Goal: Find specific page/section: Find specific page/section

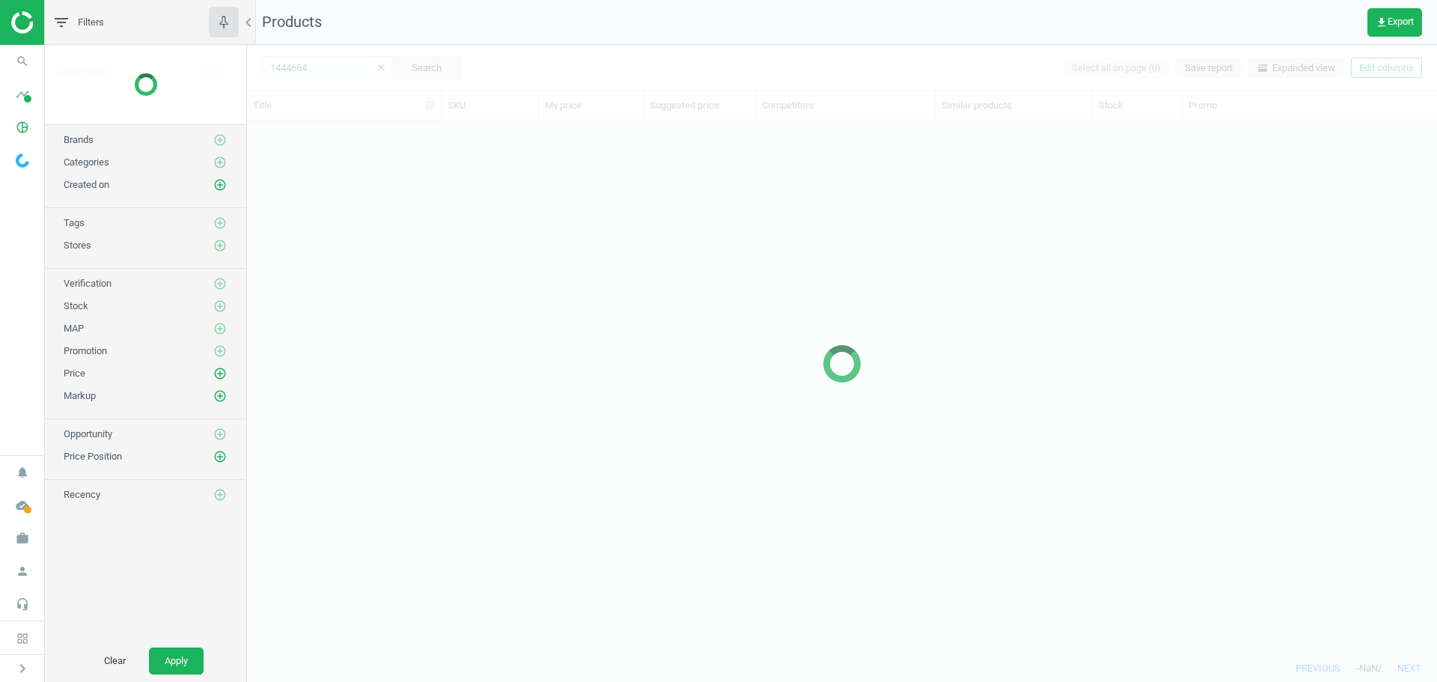
scroll to position [12, 12]
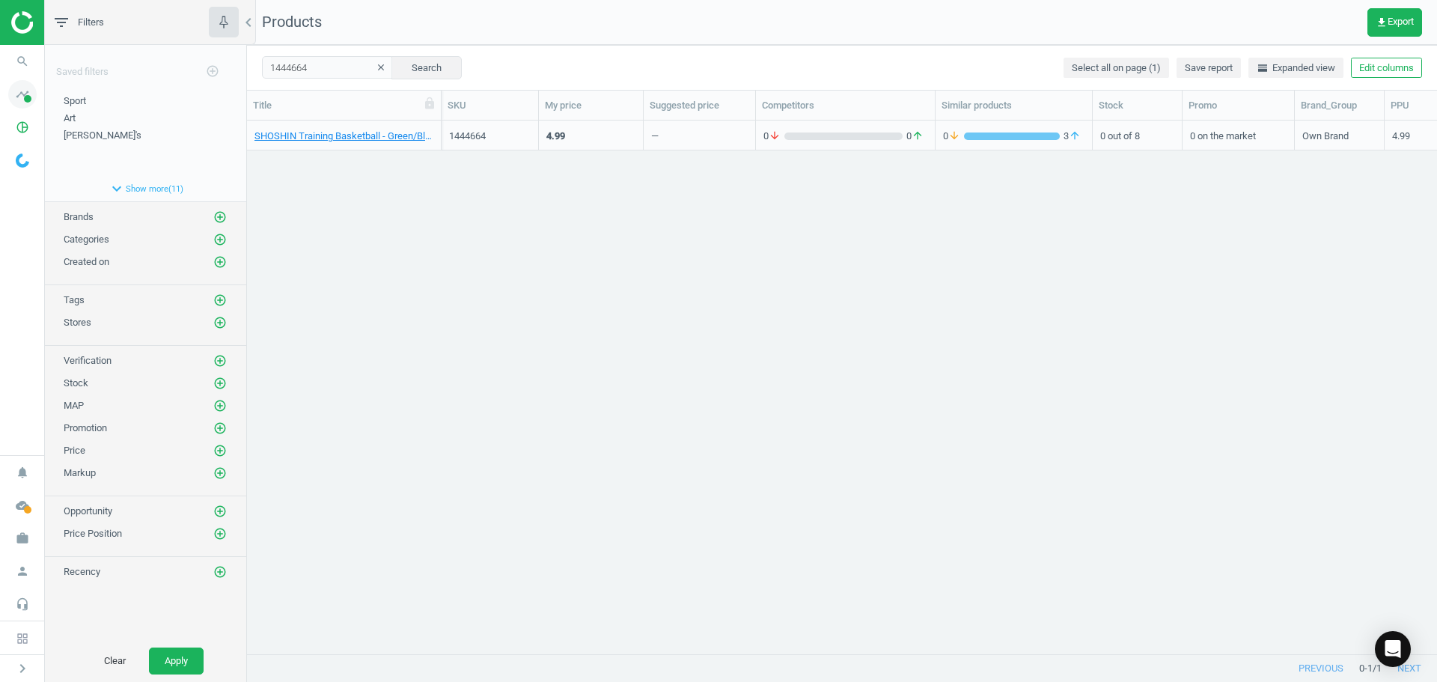
click at [37, 106] on span "timeline" at bounding box center [22, 94] width 45 height 33
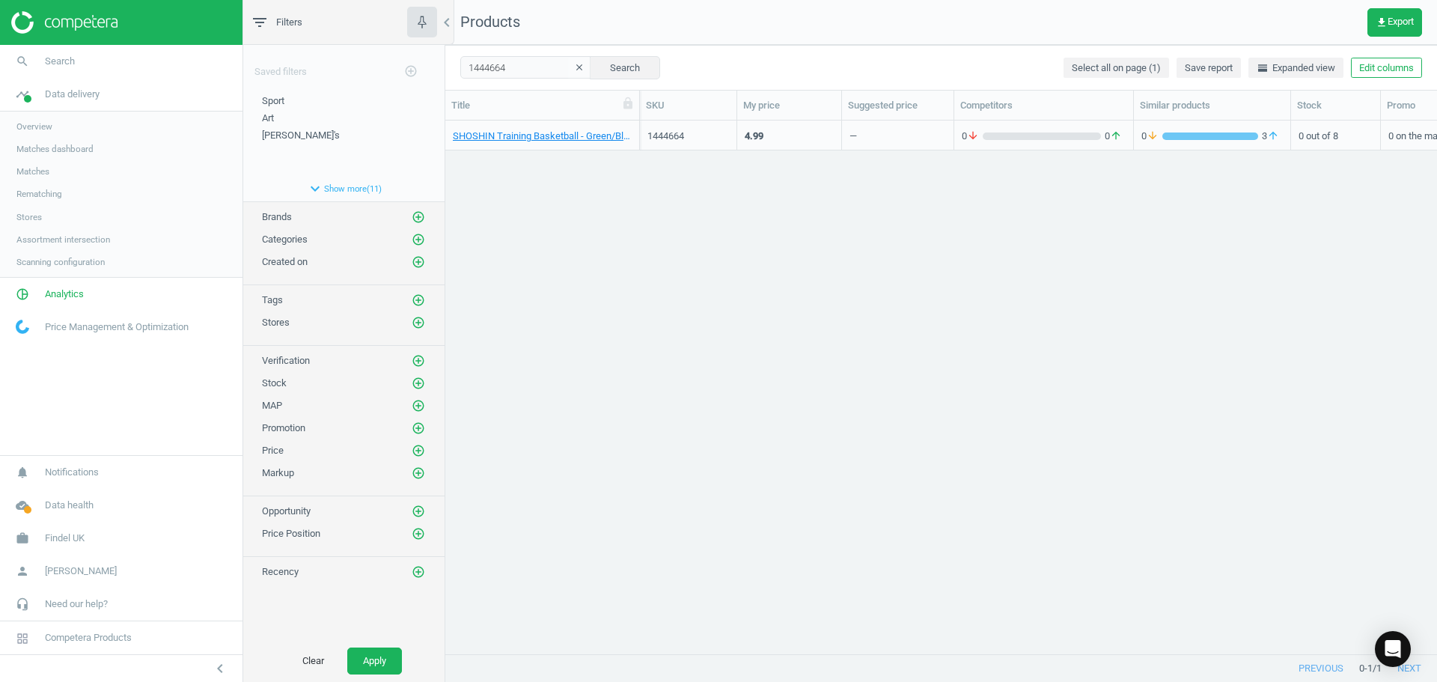
scroll to position [511, 981]
click at [28, 171] on span "Matches" at bounding box center [32, 171] width 33 height 12
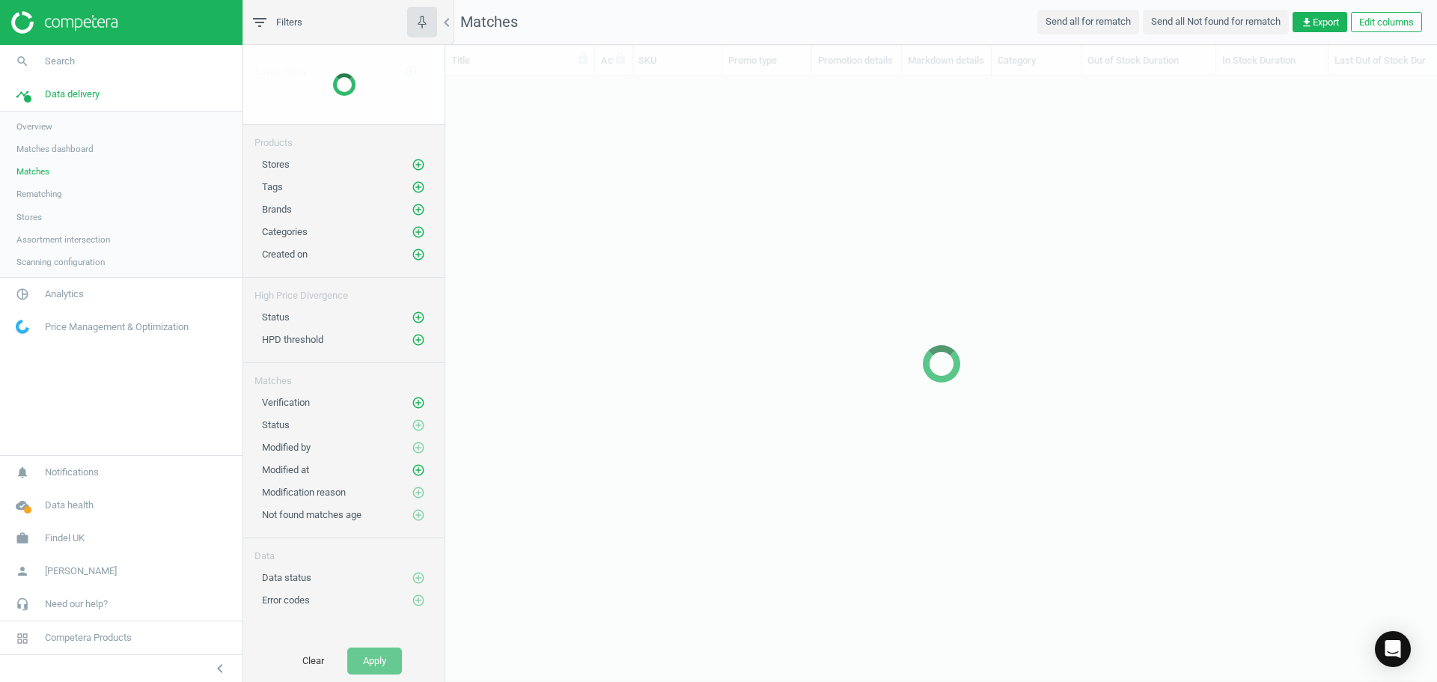
scroll to position [555, 981]
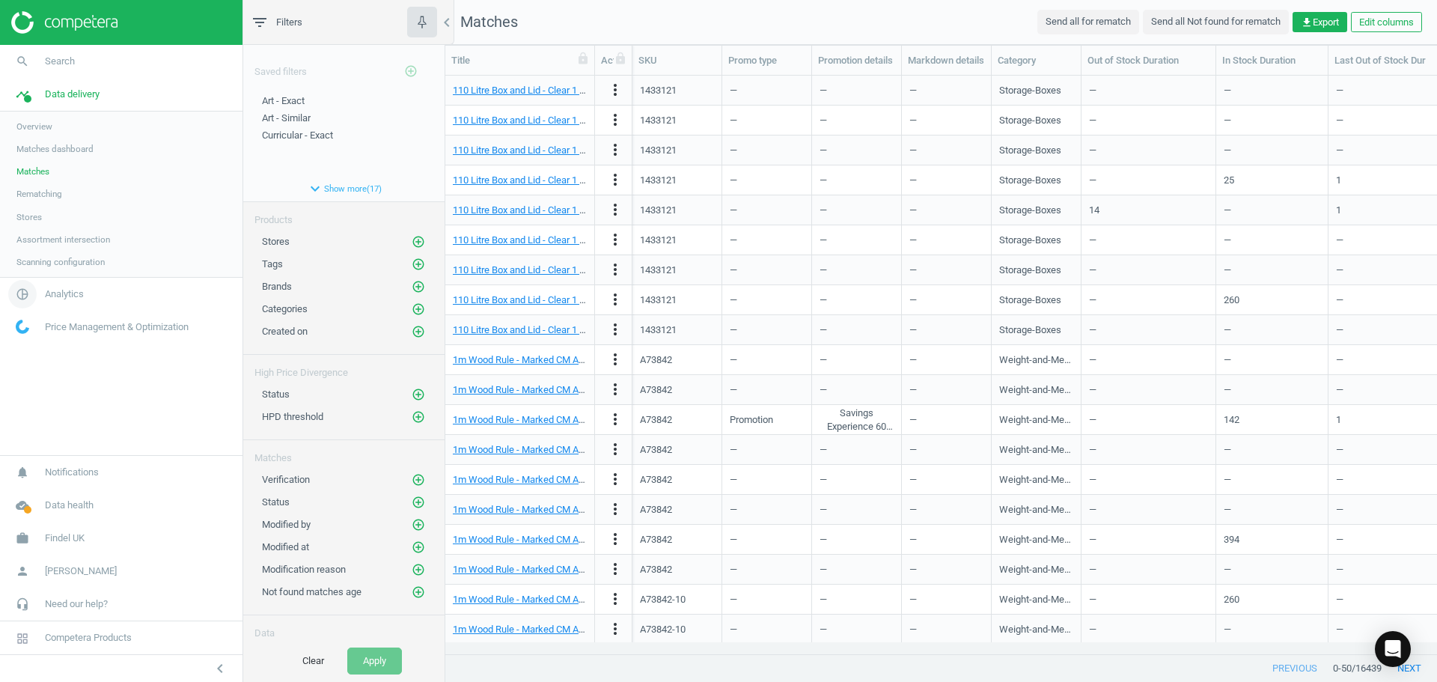
click at [40, 291] on span "pie_chart_outlined" at bounding box center [22, 294] width 45 height 33
click at [40, 178] on span "Products" at bounding box center [33, 182] width 35 height 12
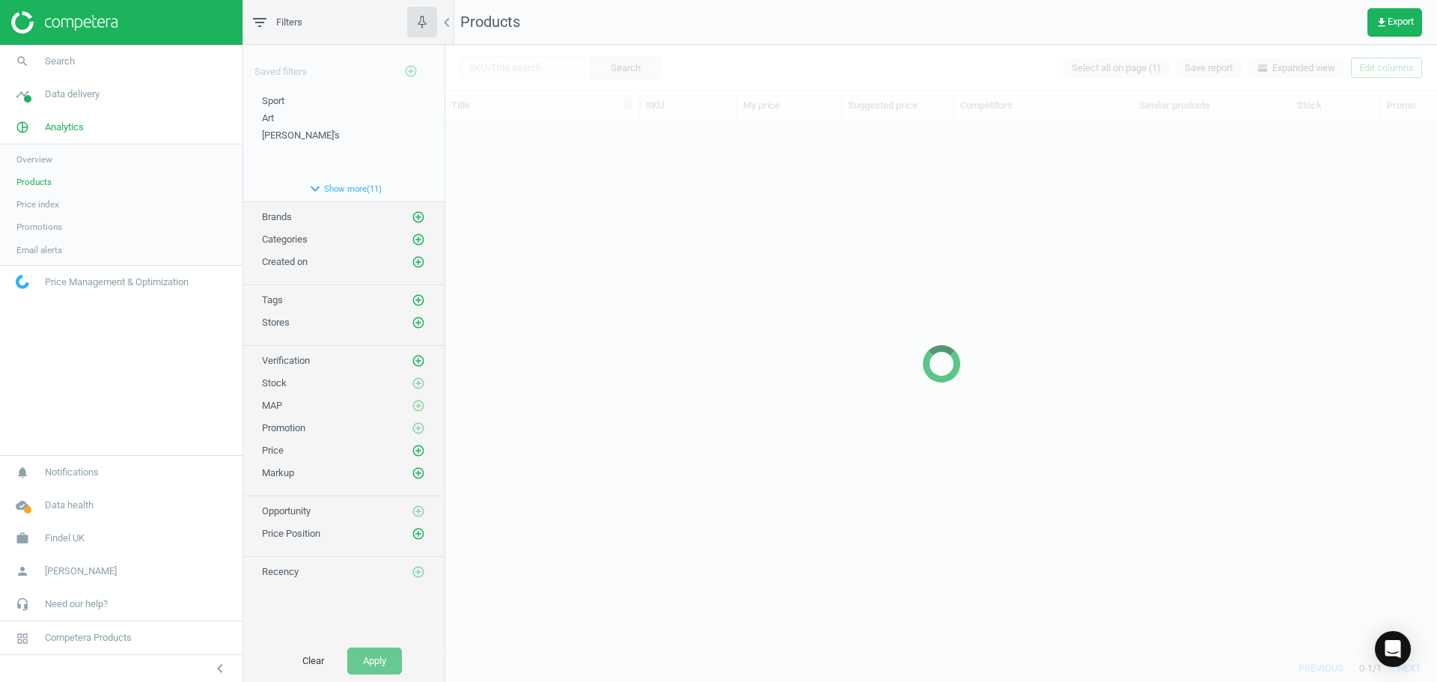
scroll to position [511, 981]
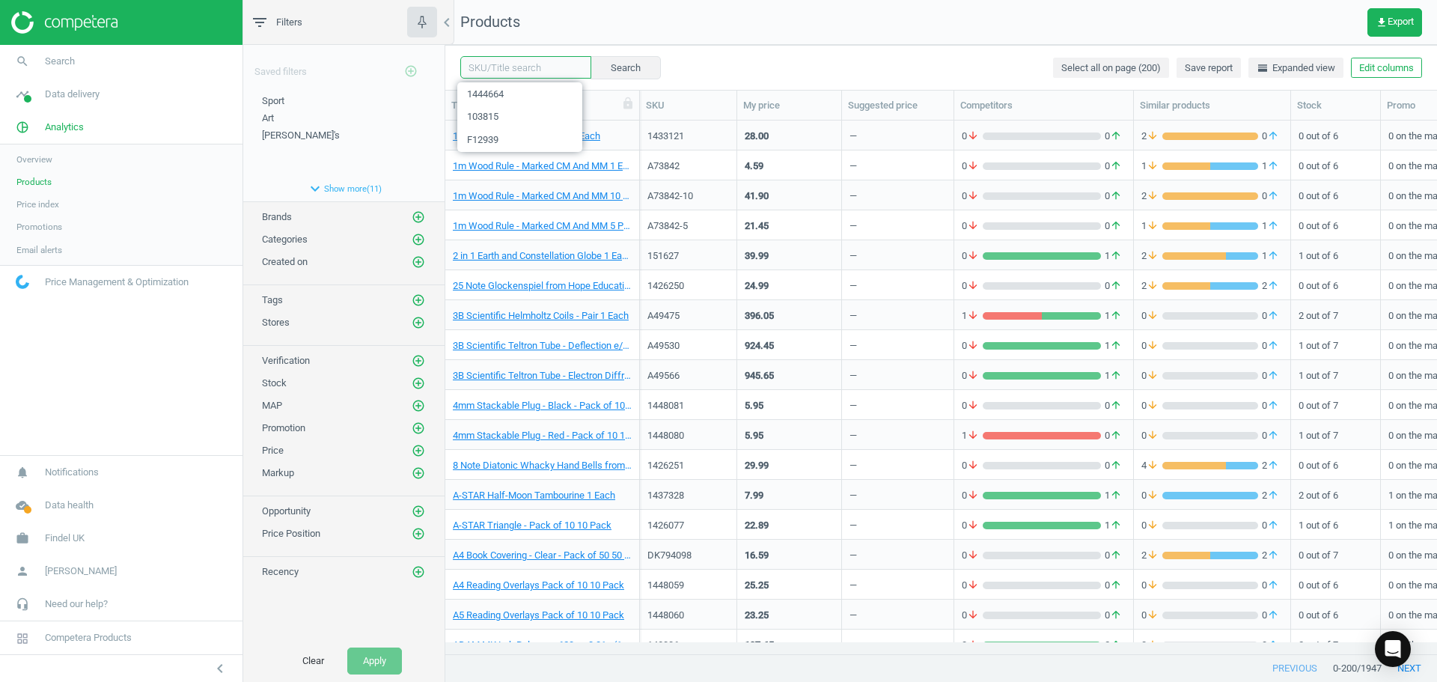
click at [499, 70] on input "text" at bounding box center [525, 67] width 131 height 22
paste input "ENF48347543"
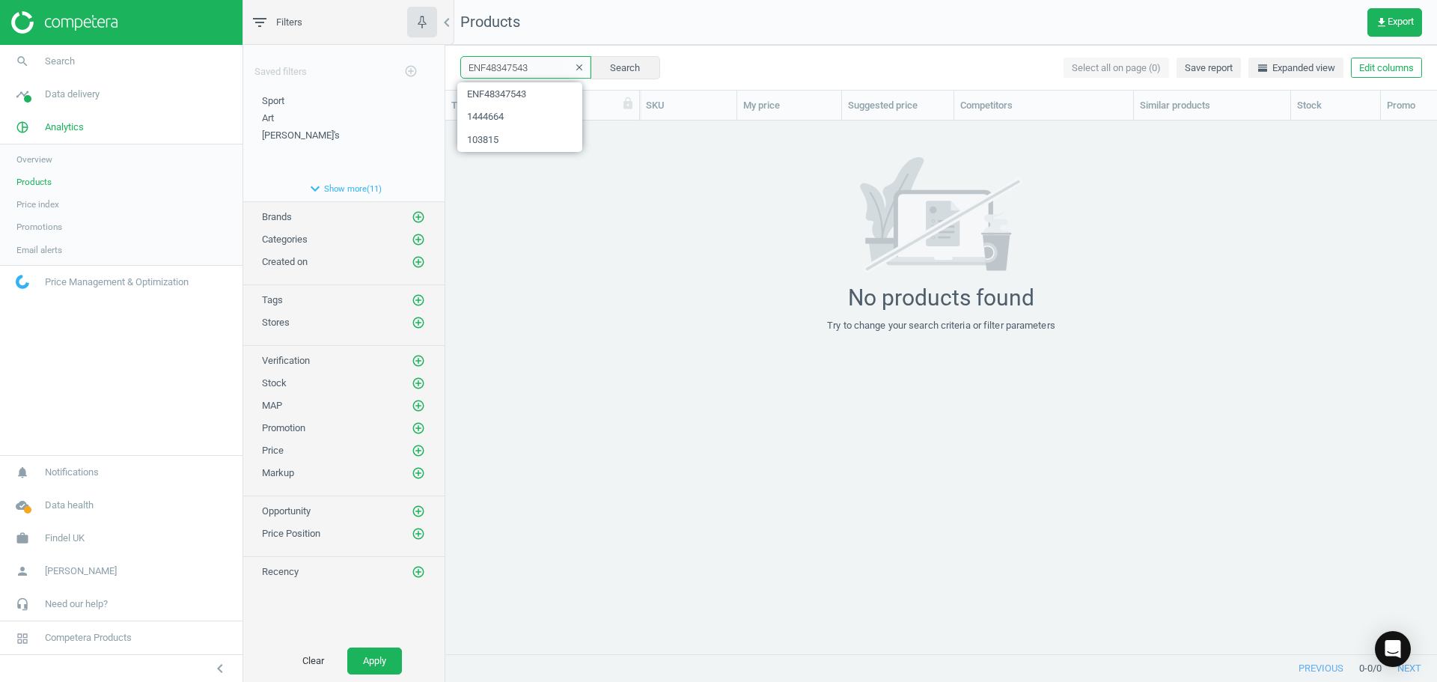
drag, startPoint x: 538, startPoint y: 70, endPoint x: 314, endPoint y: 31, distance: 226.3
click at [314, 31] on div "filter_list Filters chevron_left Saved filters add_circle_outline Sport edit de…" at bounding box center [840, 341] width 1194 height 682
paste input "D75561"
type input "D"
